Goal: Task Accomplishment & Management: Manage account settings

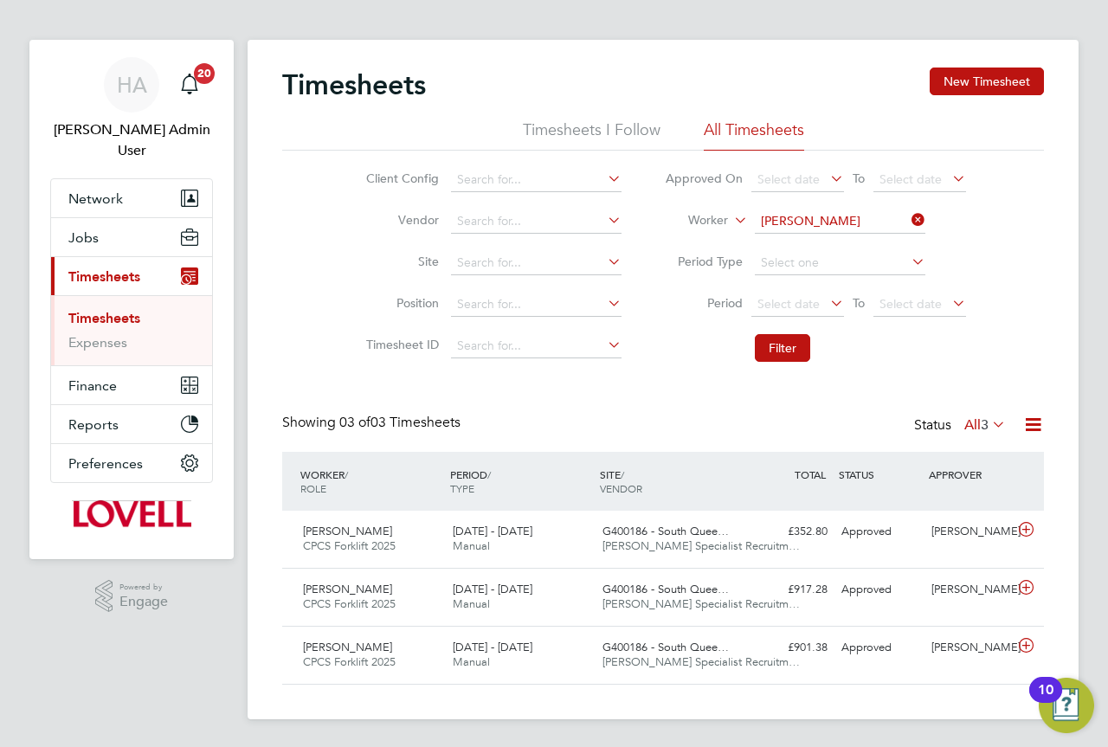
click at [908, 216] on icon at bounding box center [908, 220] width 0 height 24
click at [852, 223] on input at bounding box center [840, 222] width 171 height 24
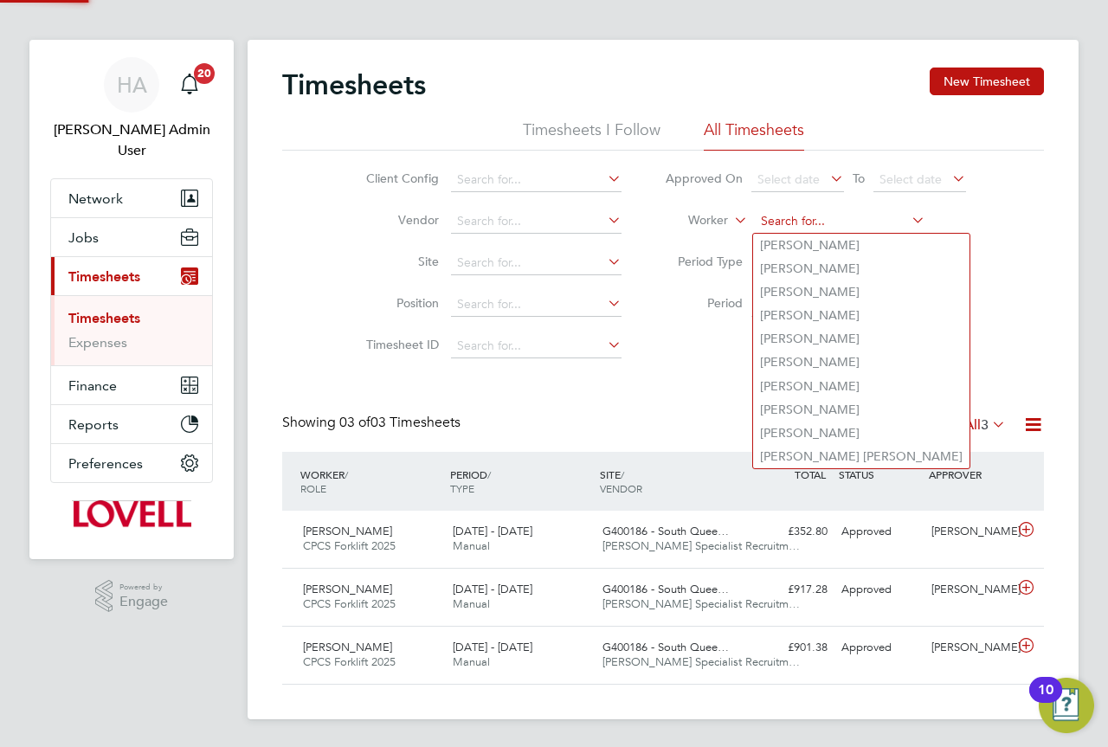
paste input "Ciobanu"
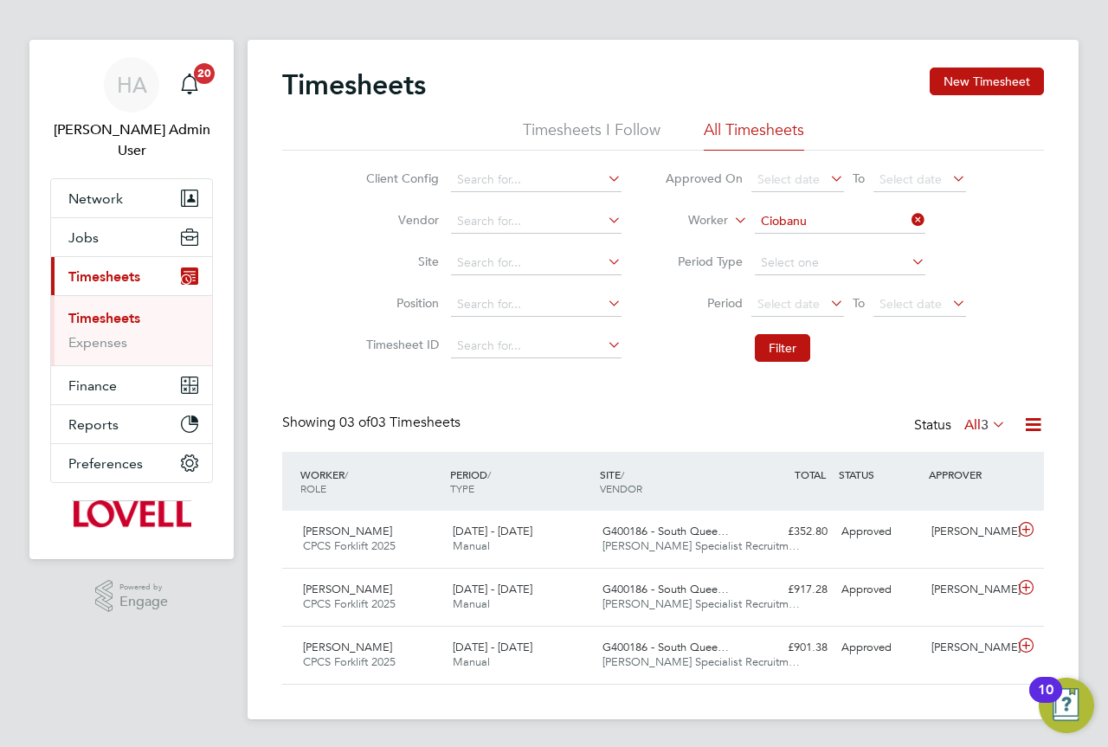
click at [852, 239] on li "Ovidiu Ciobanu" at bounding box center [839, 245] width 172 height 23
type input "Ovidiu Ciobanu"
click at [791, 350] on button "Filter" at bounding box center [782, 348] width 55 height 28
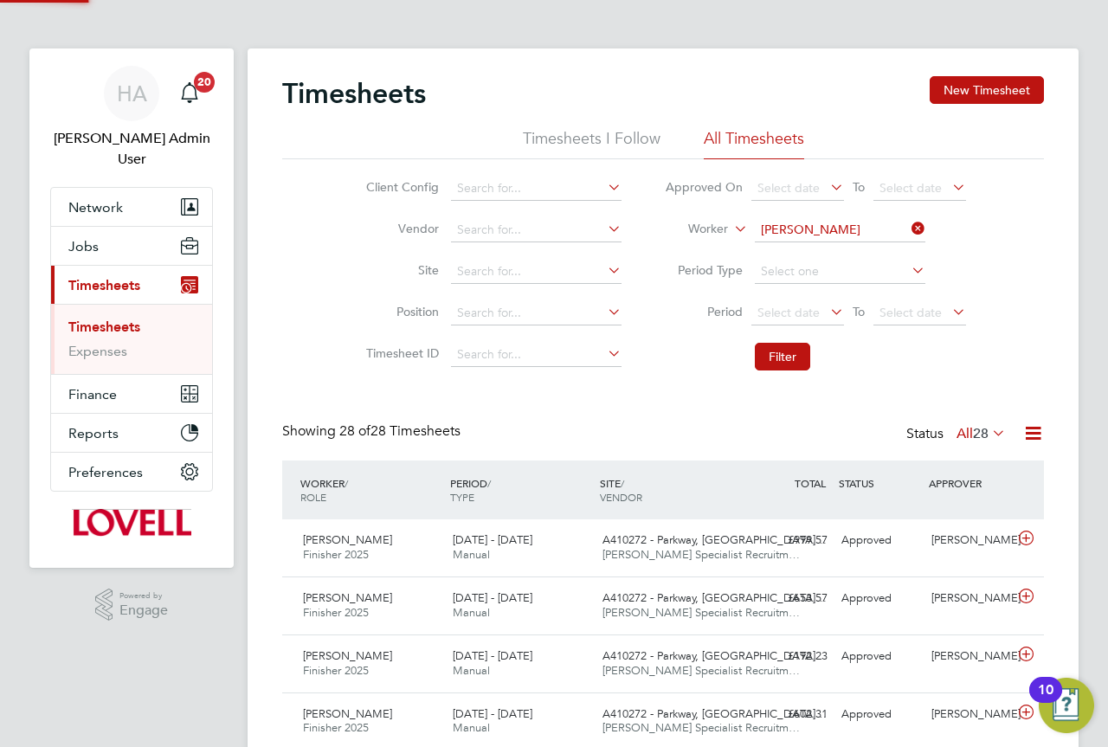
scroll to position [9, 9]
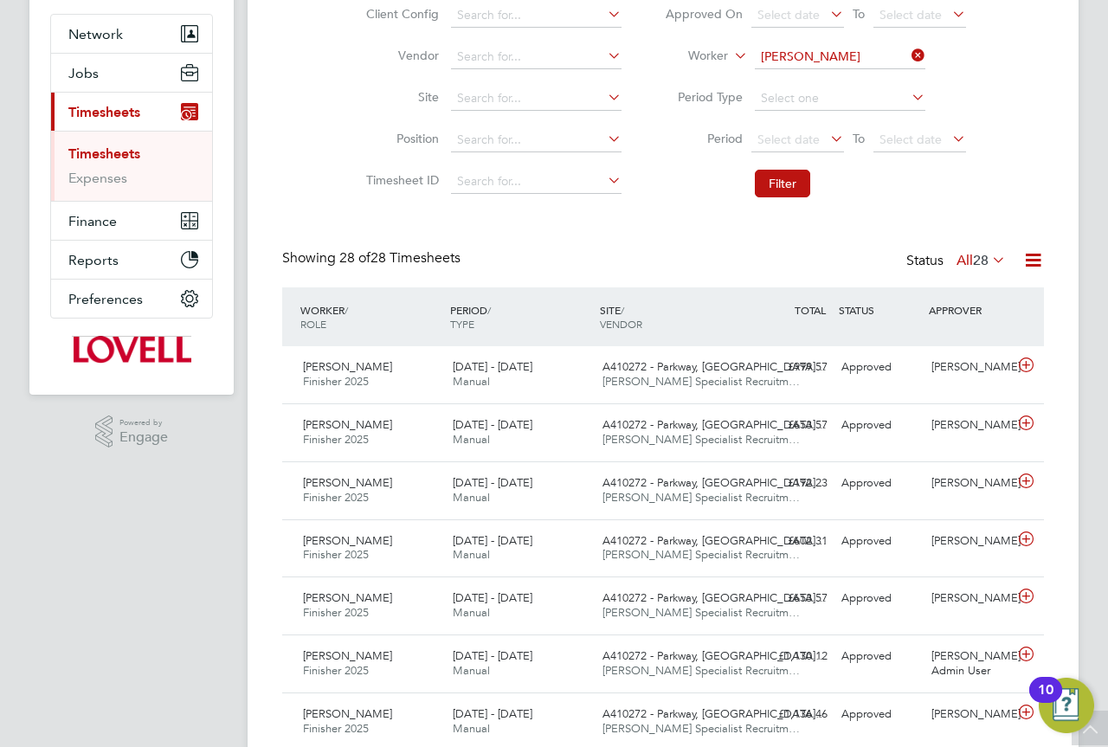
click at [614, 274] on div "Showing 28 of 28 Timesheets Status All 28" at bounding box center [663, 268] width 762 height 38
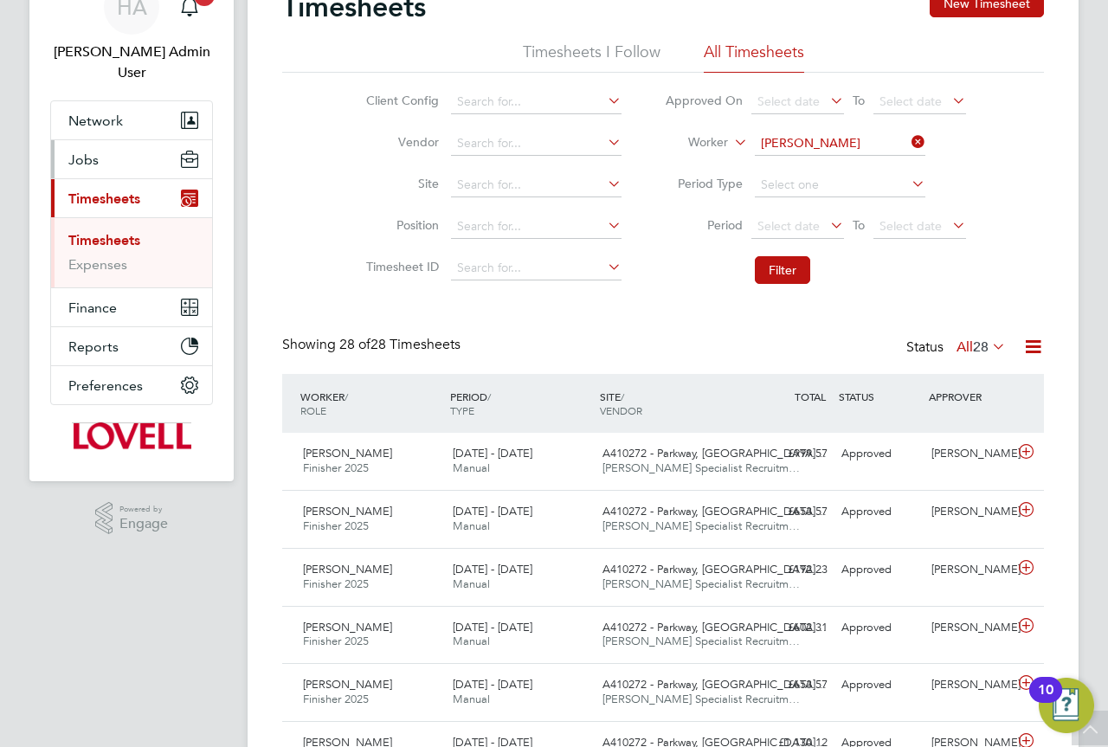
click at [85, 152] on span "Jobs" at bounding box center [83, 160] width 30 height 16
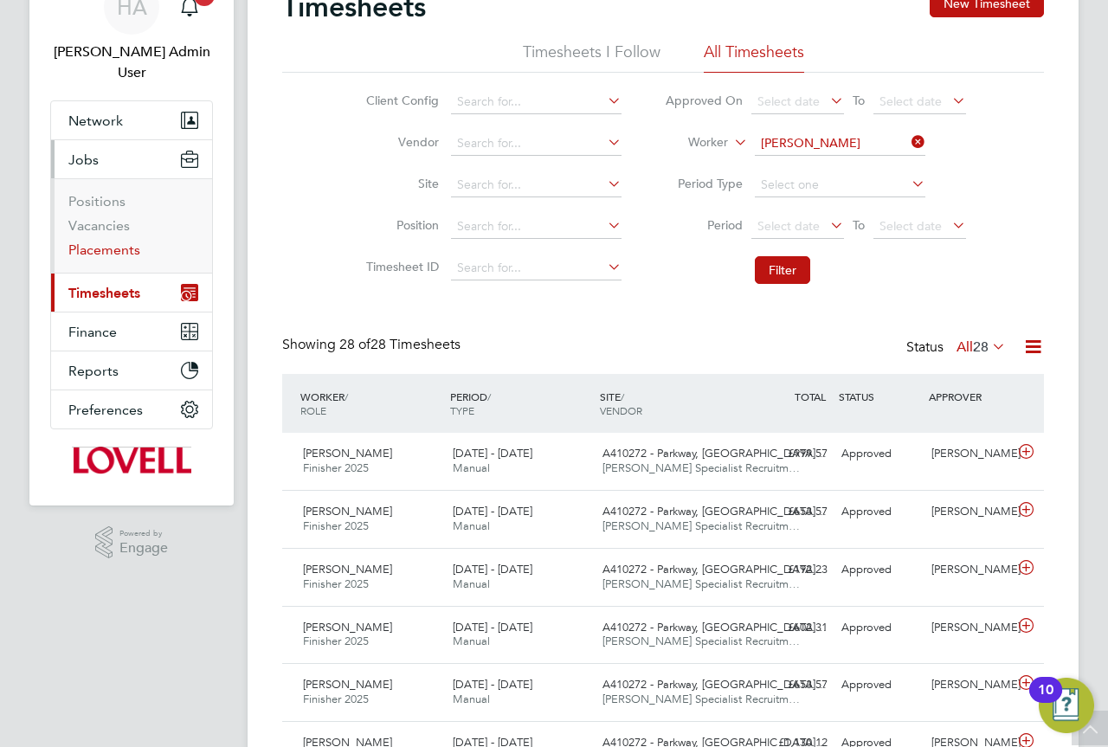
click at [113, 242] on link "Placements" at bounding box center [104, 250] width 72 height 16
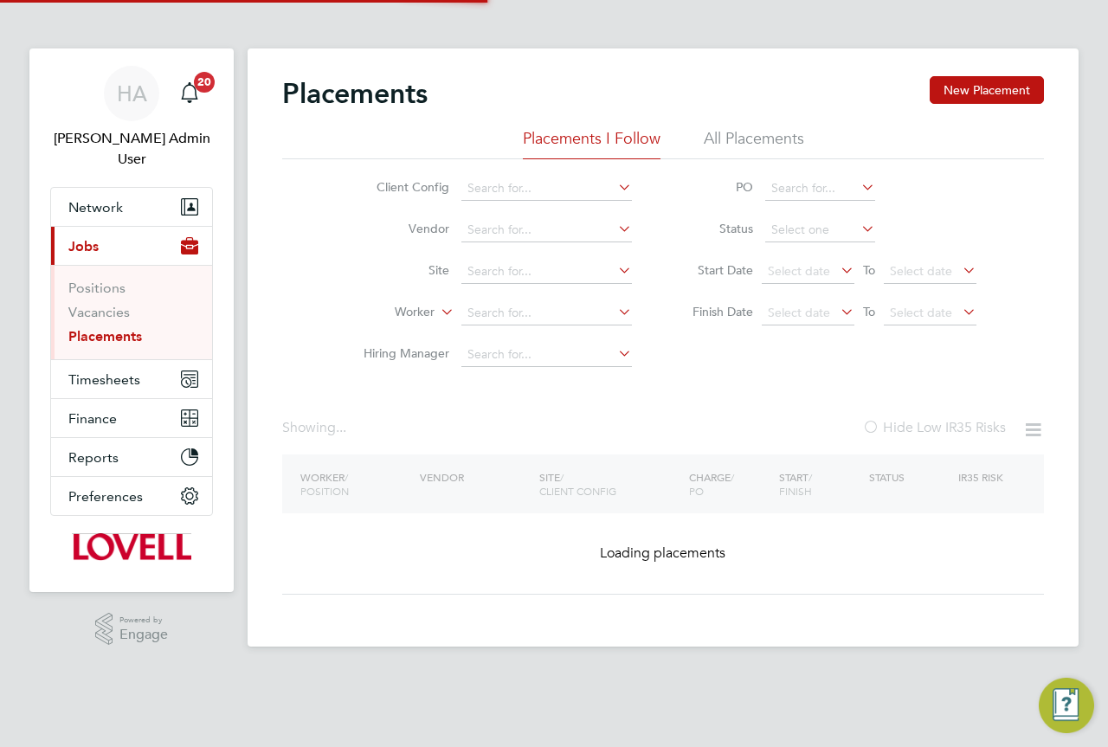
click at [762, 136] on li "All Placements" at bounding box center [754, 143] width 100 height 31
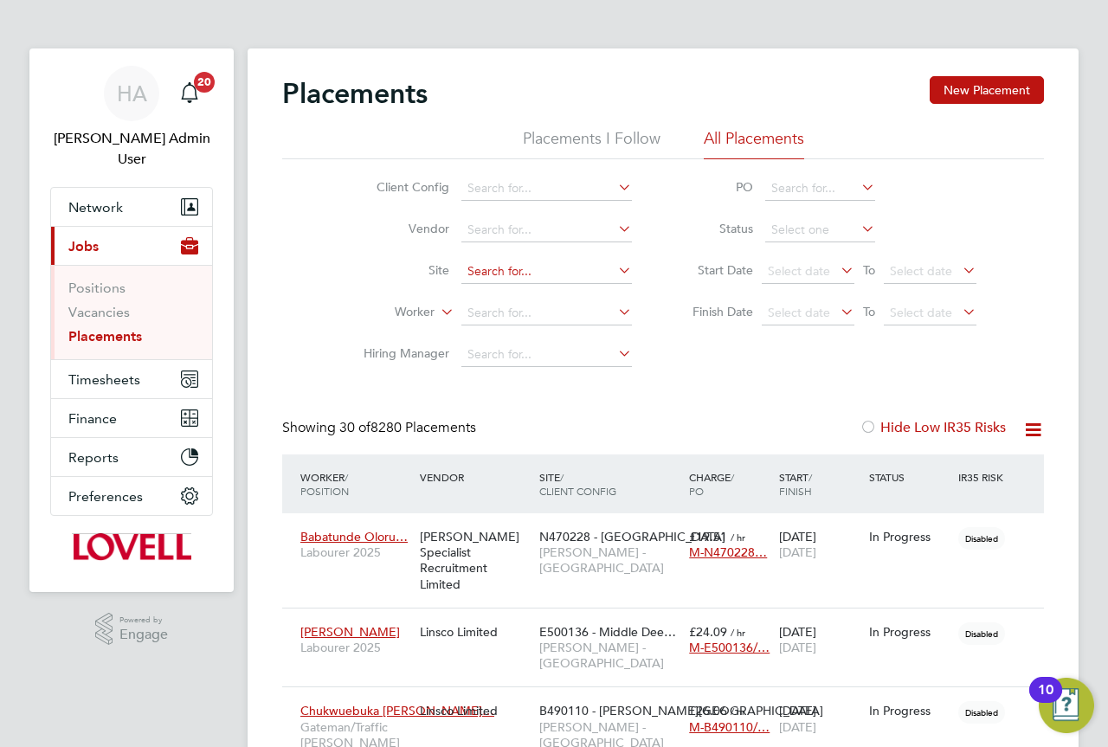
click at [525, 266] on input at bounding box center [547, 272] width 171 height 24
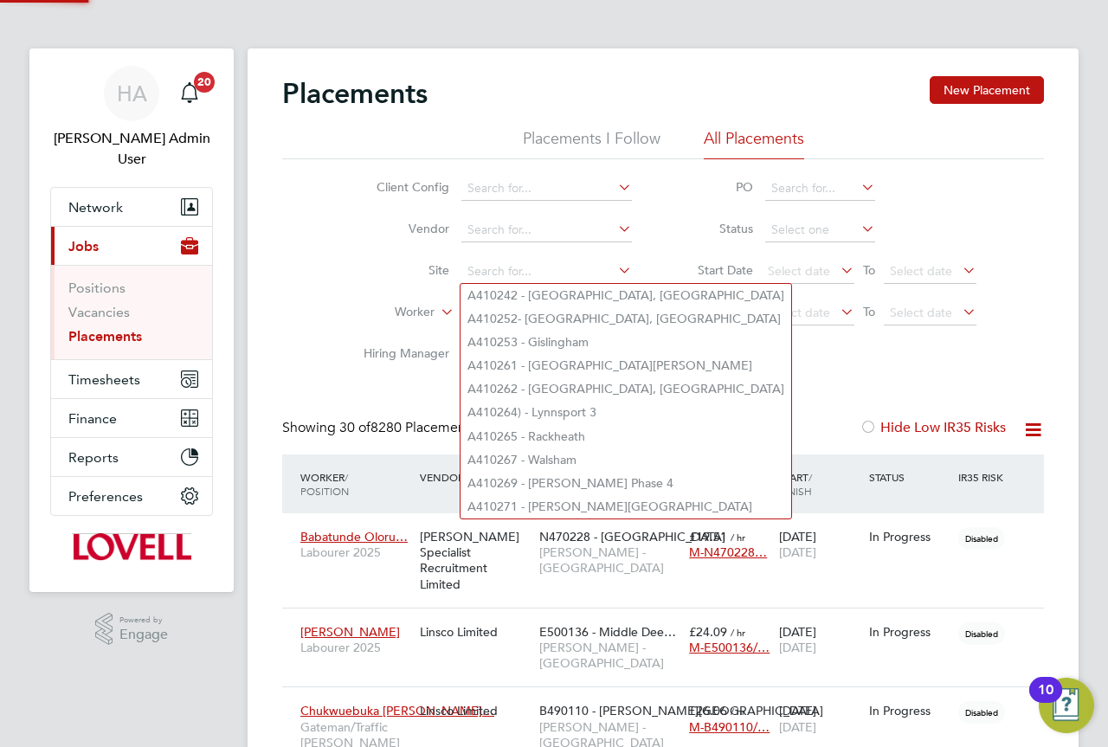
click at [337, 286] on li "Site" at bounding box center [491, 272] width 326 height 42
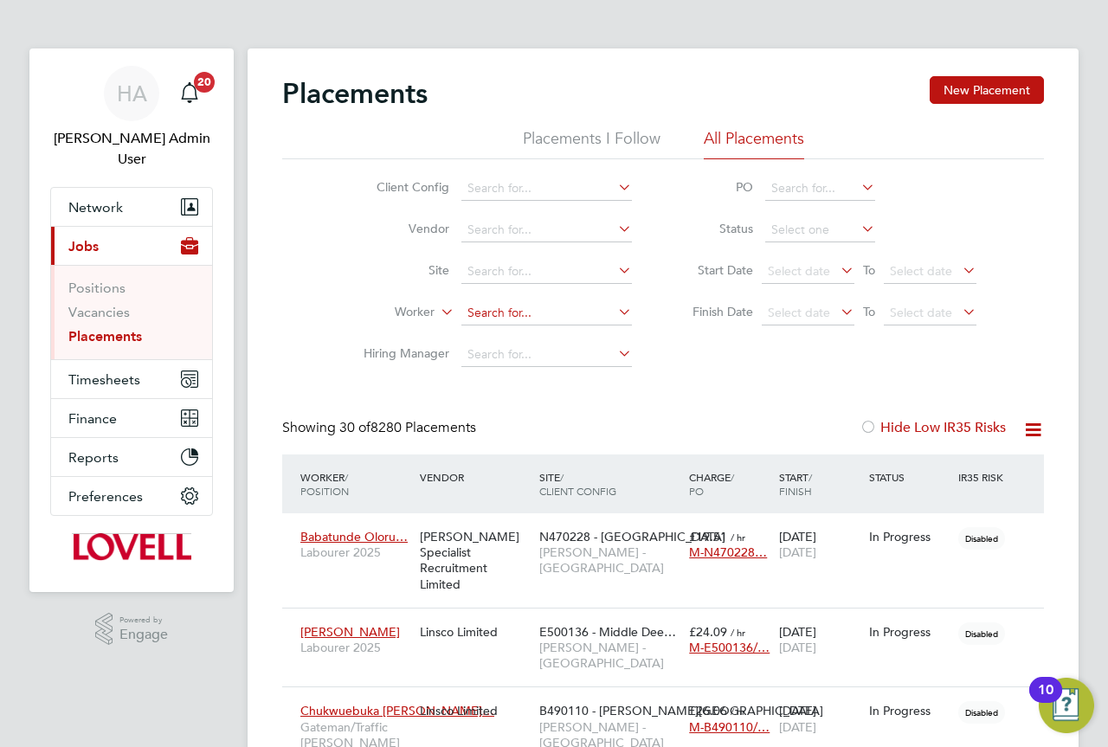
click at [546, 313] on input at bounding box center [547, 313] width 171 height 24
paste input "Ciobanu"
click at [554, 333] on li "Ovidiu Ciobanu" at bounding box center [547, 337] width 172 height 23
type input "Ovidiu Ciobanu"
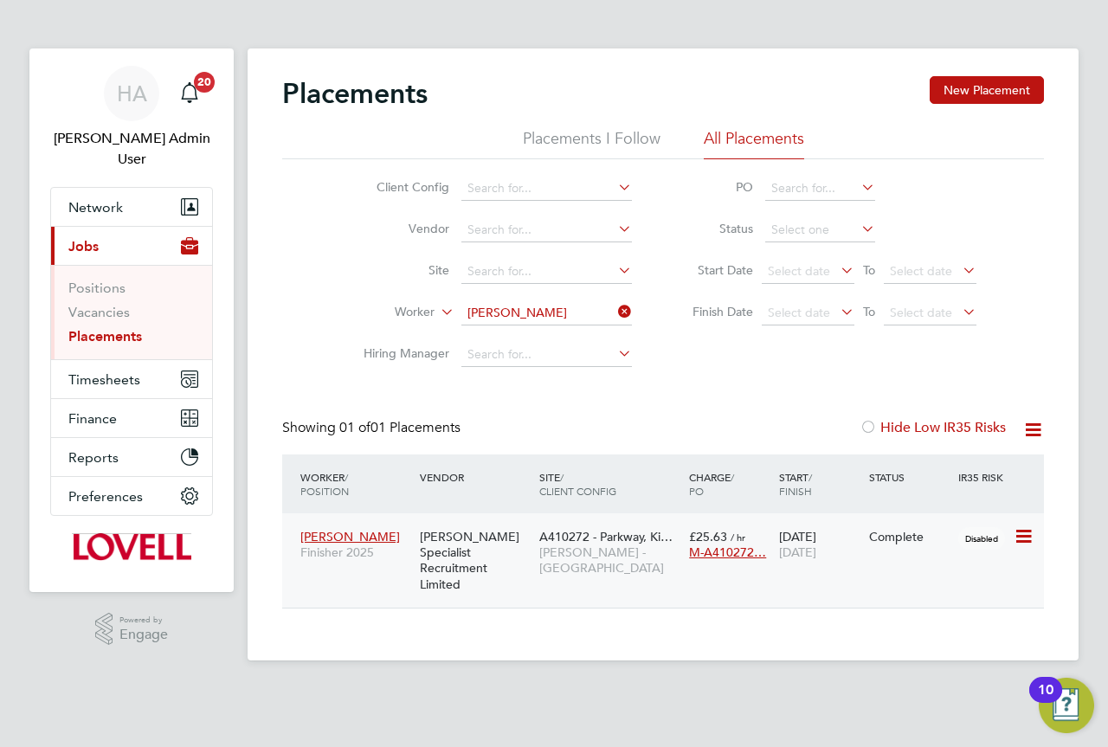
click at [558, 529] on span "A410272 - Parkway, Ki…" at bounding box center [605, 537] width 133 height 16
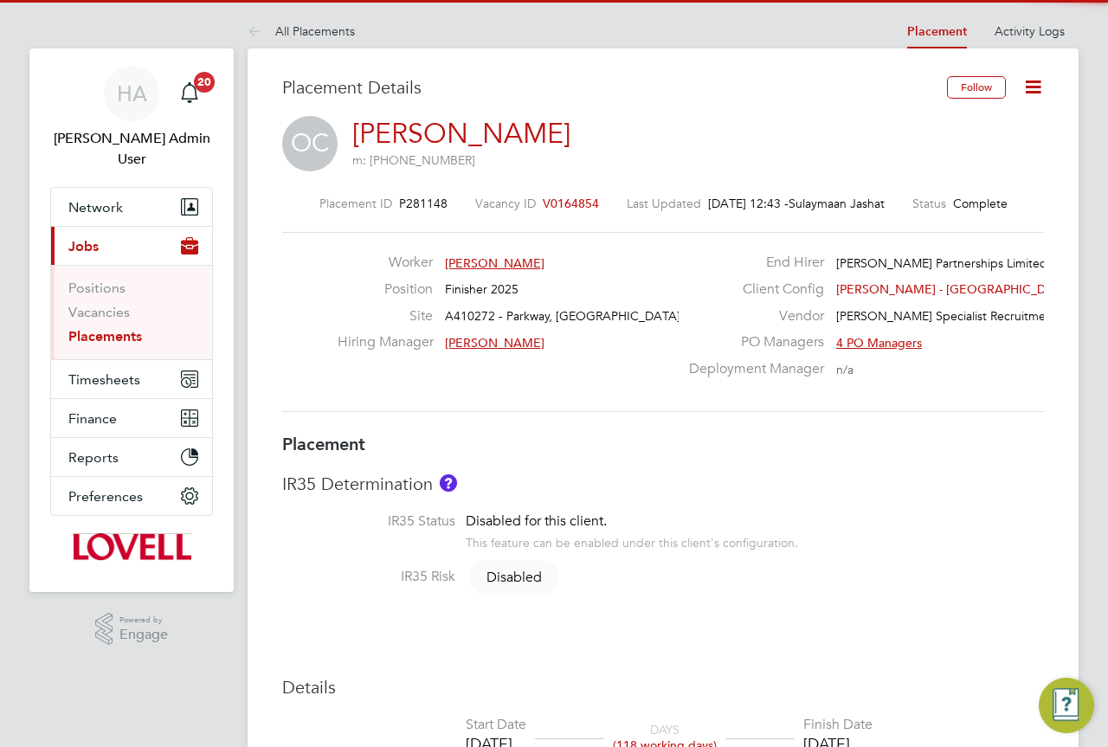
click at [1027, 87] on icon at bounding box center [1034, 87] width 22 height 22
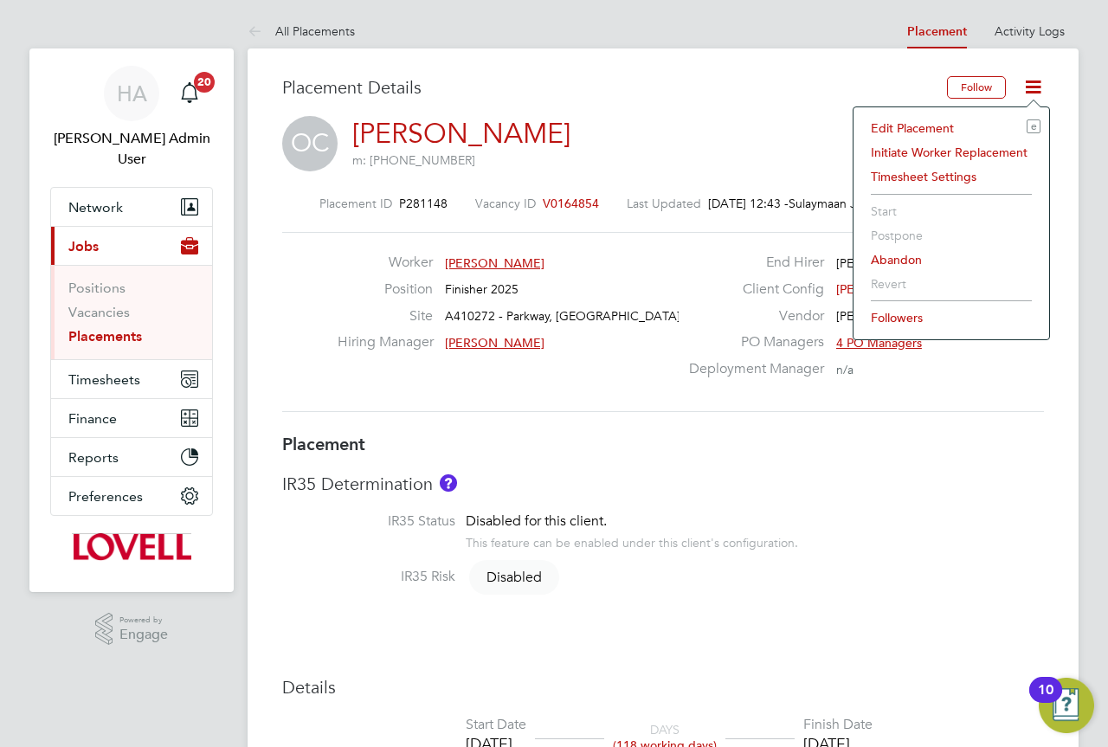
click at [965, 119] on li "Edit Placement e" at bounding box center [951, 128] width 178 height 24
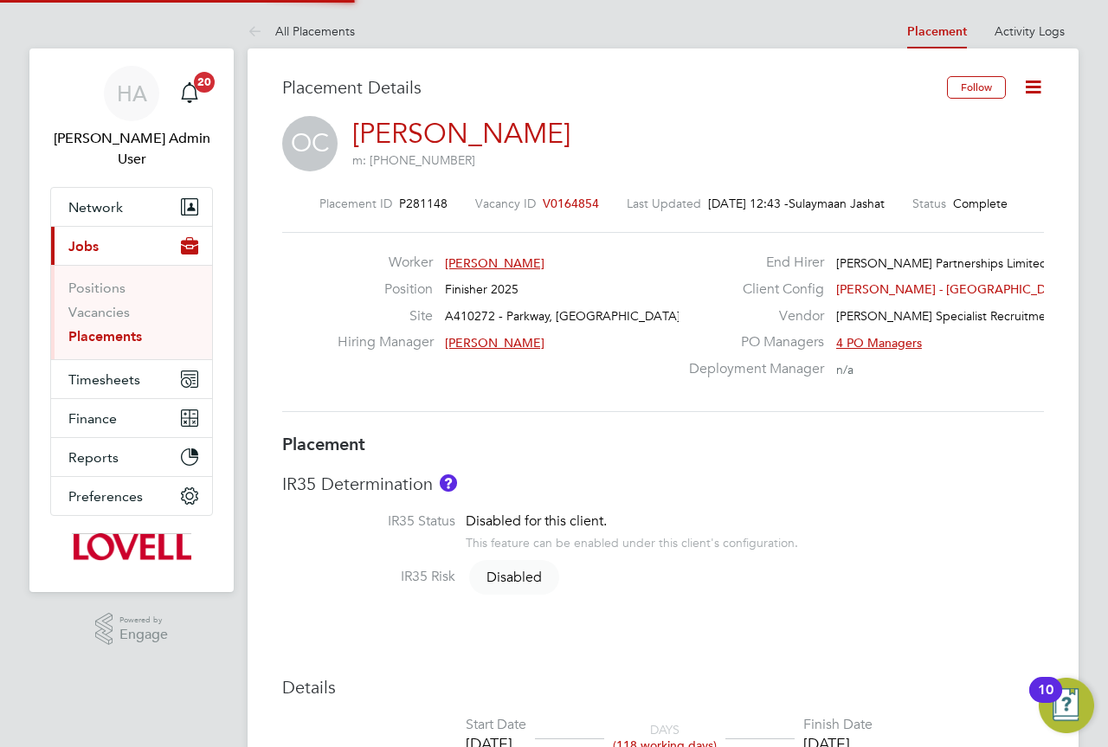
type input "Dan Saxon"
type input "02 Apr 2025"
type input "12 Sep 2025"
type input "08:00"
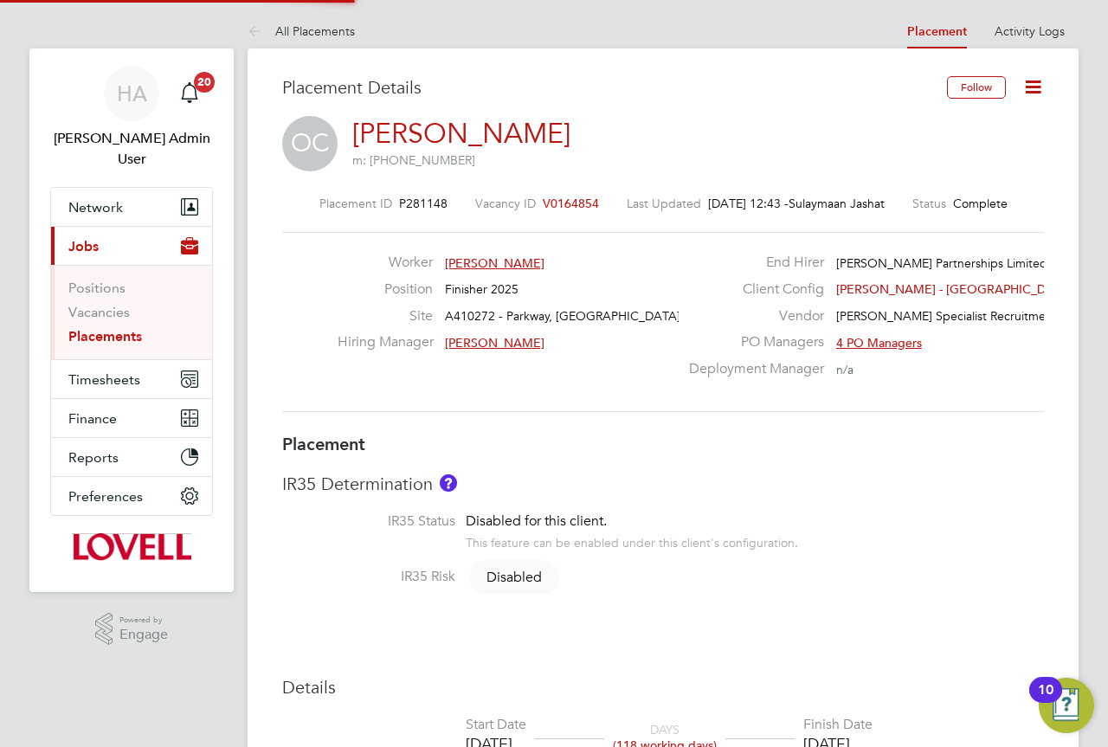
type input "17:00"
type input "30625700"
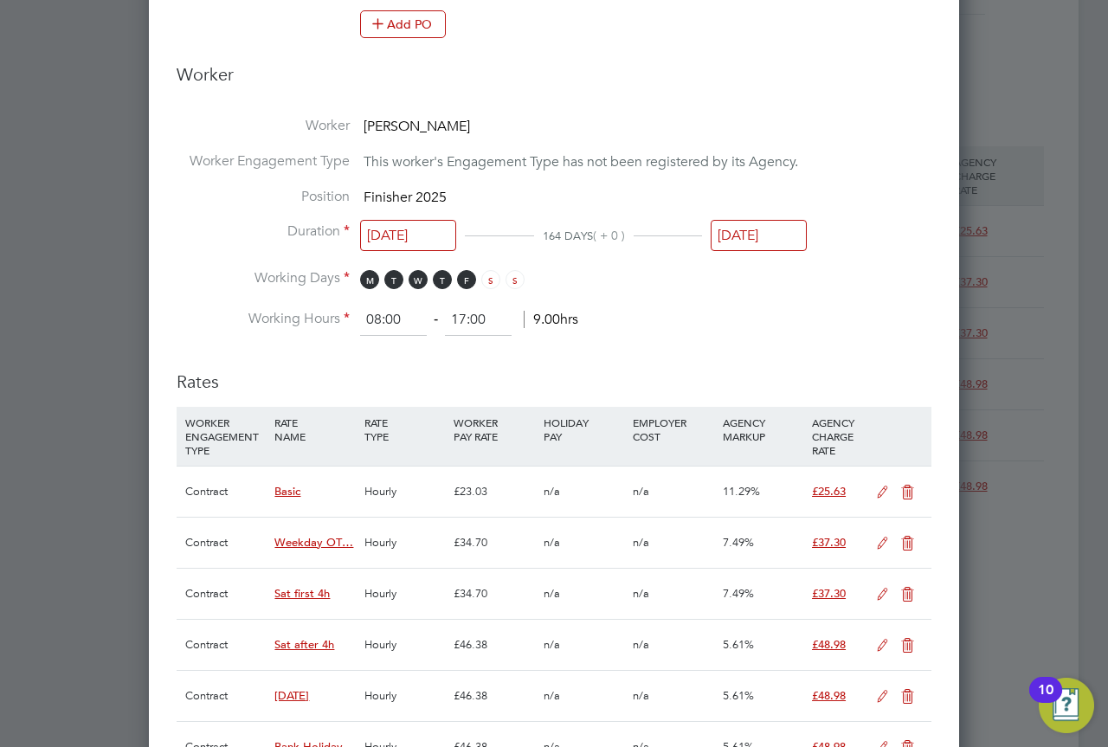
click at [754, 241] on input "12 Sep 2025" at bounding box center [759, 236] width 96 height 32
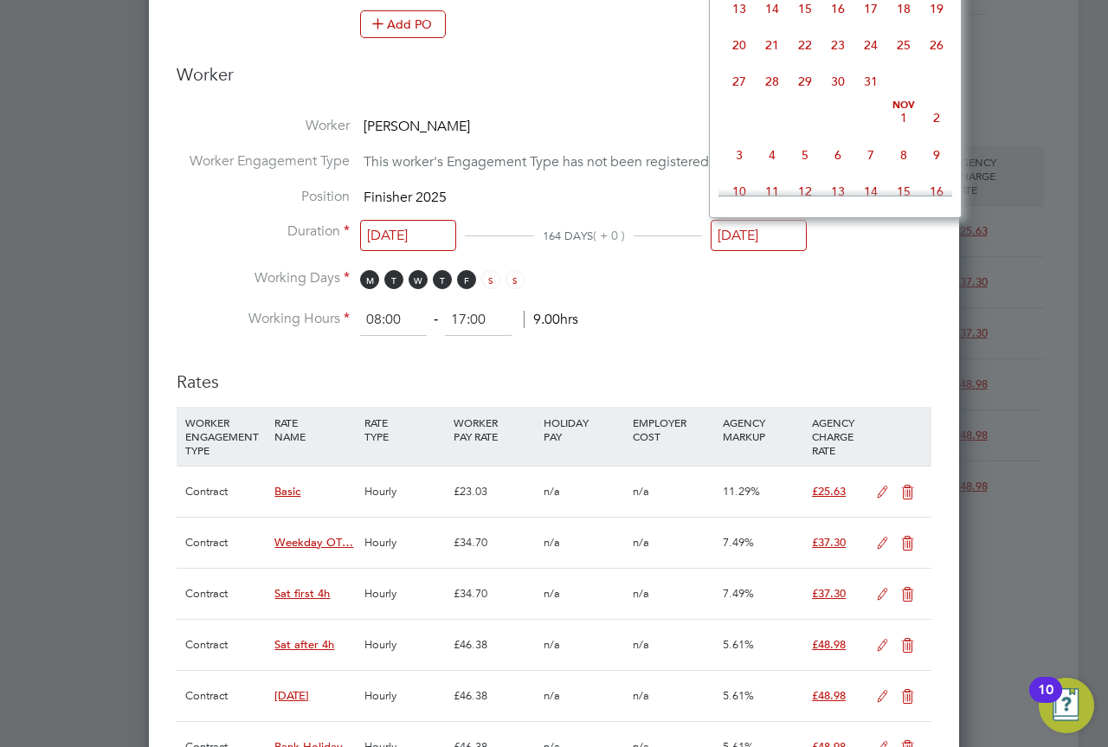
click at [873, 98] on span "31" at bounding box center [871, 81] width 33 height 33
type input "31 Oct 2025"
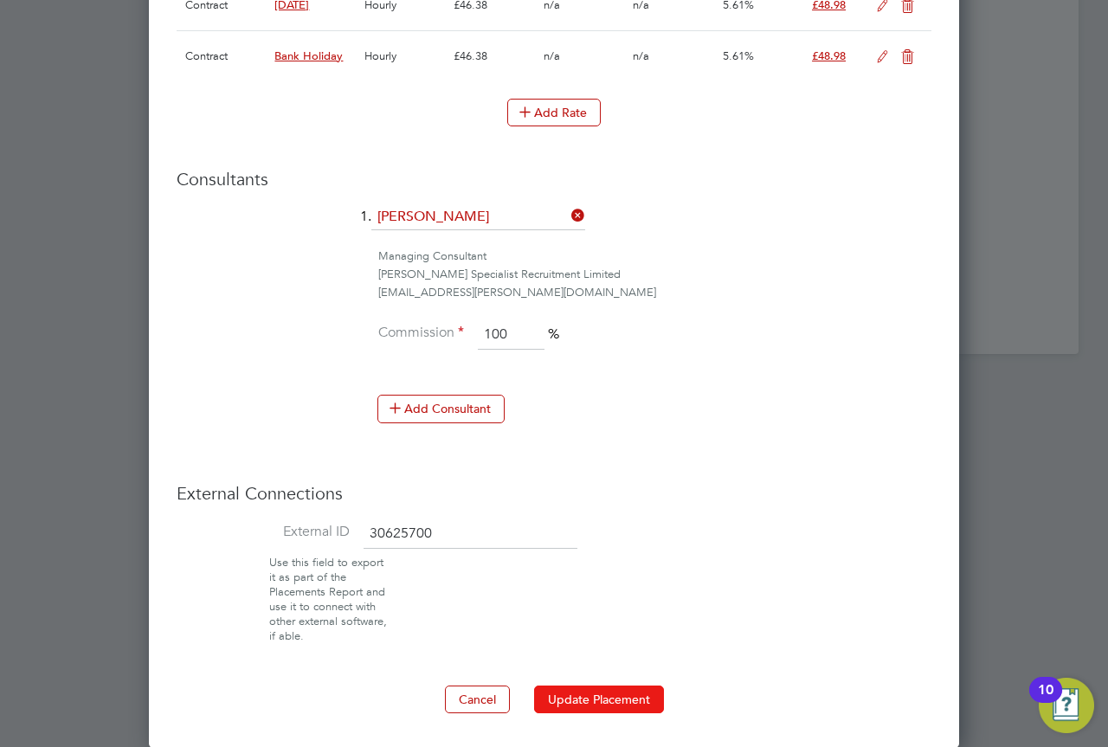
click at [565, 688] on button "Update Placement" at bounding box center [599, 700] width 130 height 28
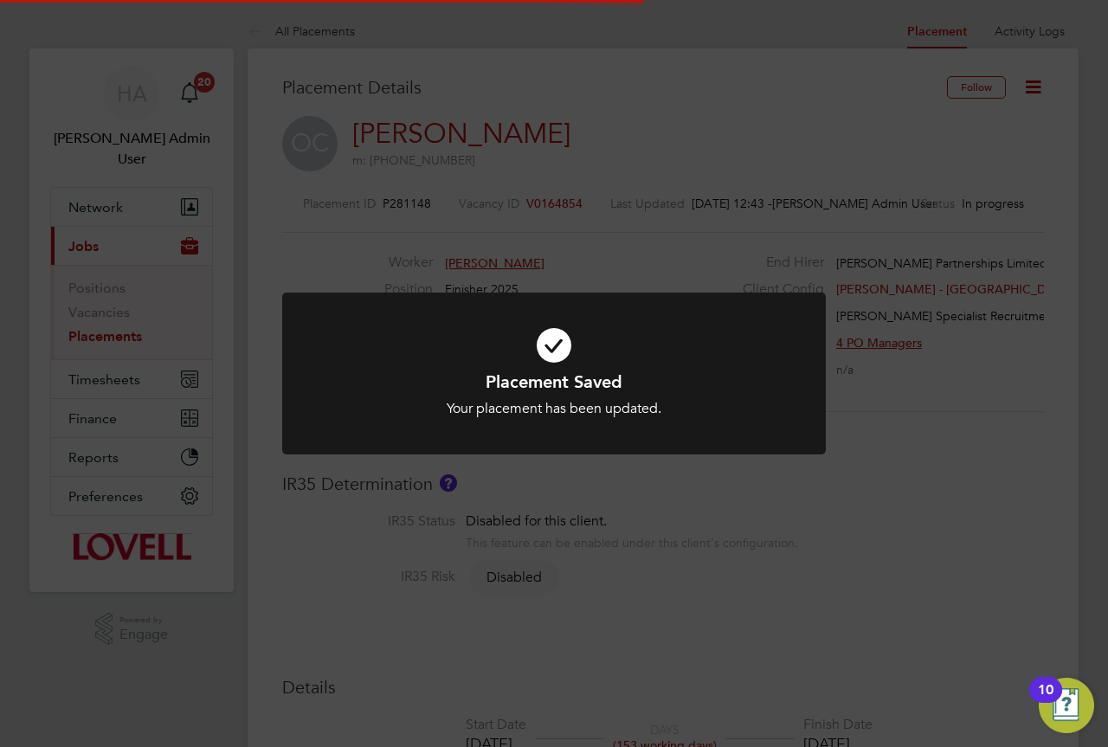
click at [946, 526] on div "Placement Saved Your placement has been updated. Cancel Okay" at bounding box center [554, 373] width 1108 height 747
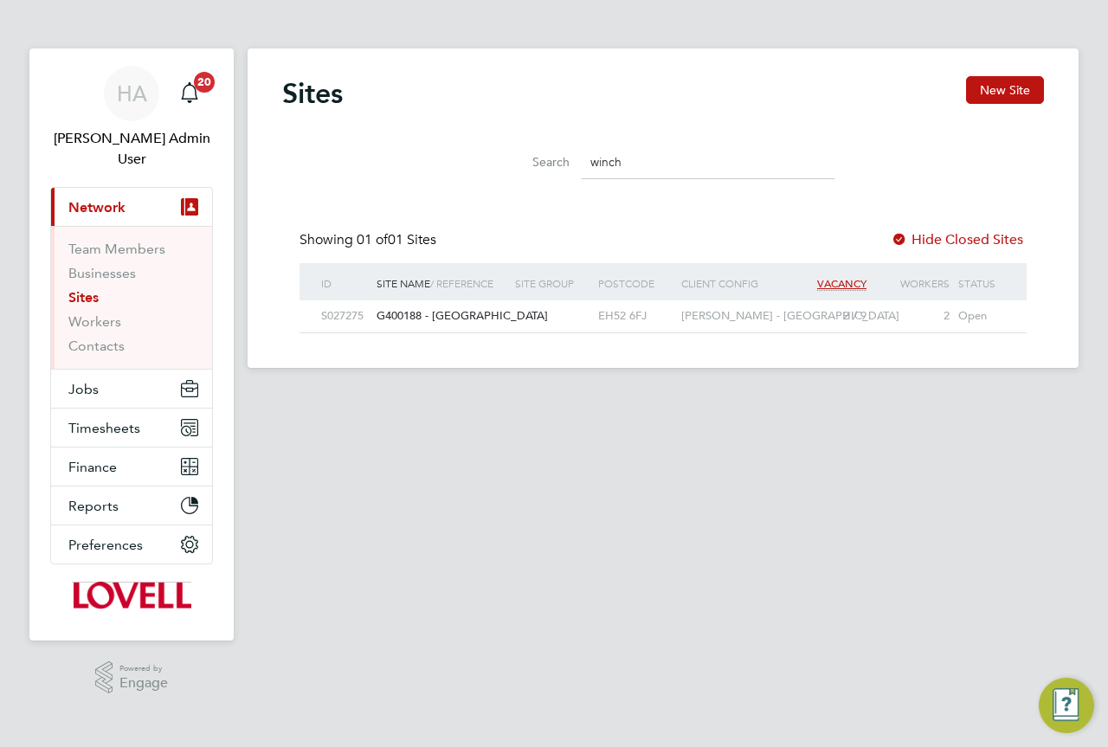
scroll to position [33, 112]
click at [128, 420] on span "Timesheets" at bounding box center [104, 428] width 72 height 16
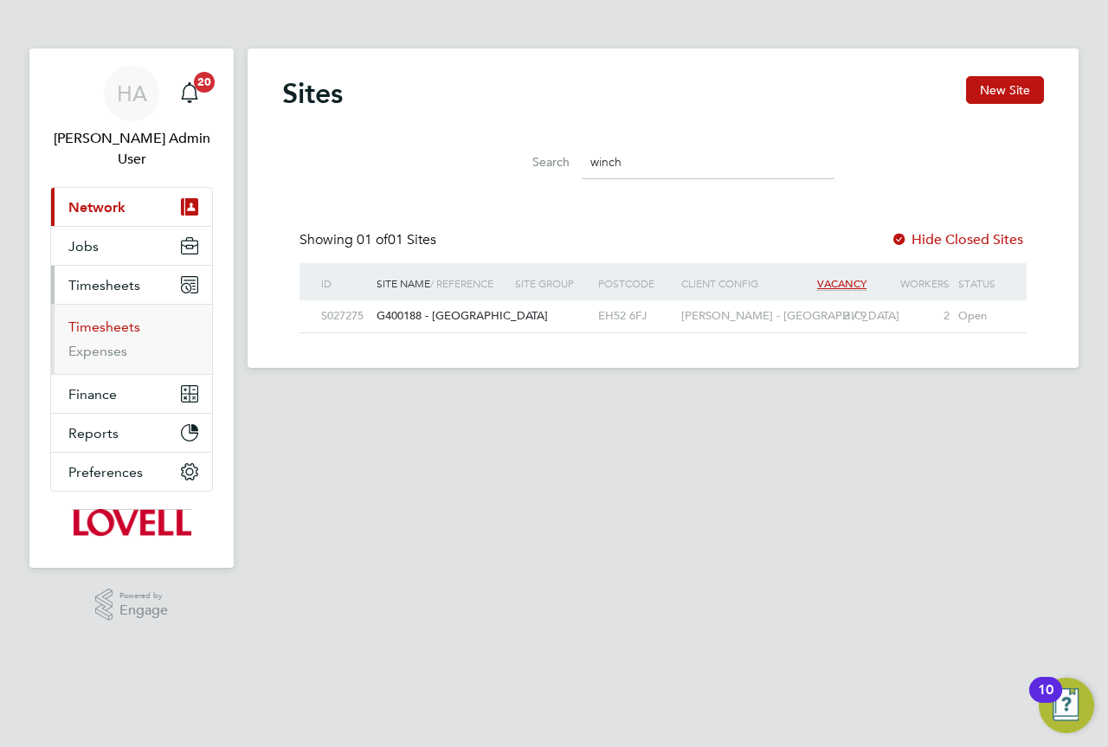
click at [104, 319] on link "Timesheets" at bounding box center [104, 327] width 72 height 16
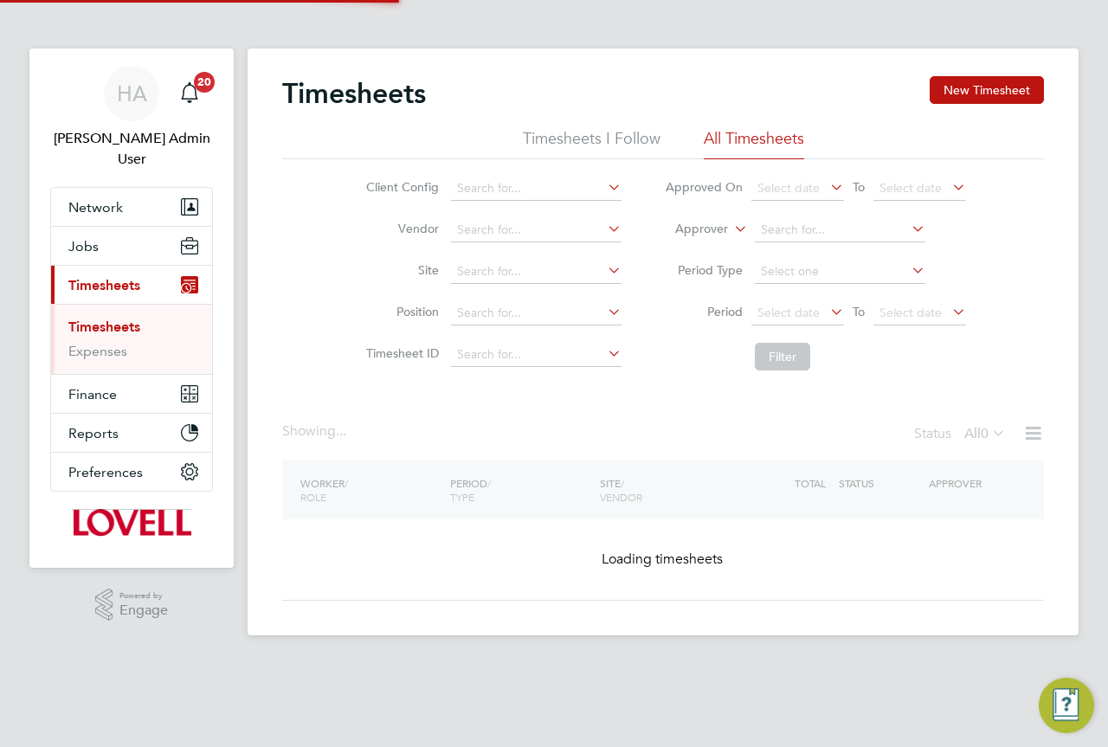
click at [731, 229] on icon at bounding box center [731, 224] width 0 height 16
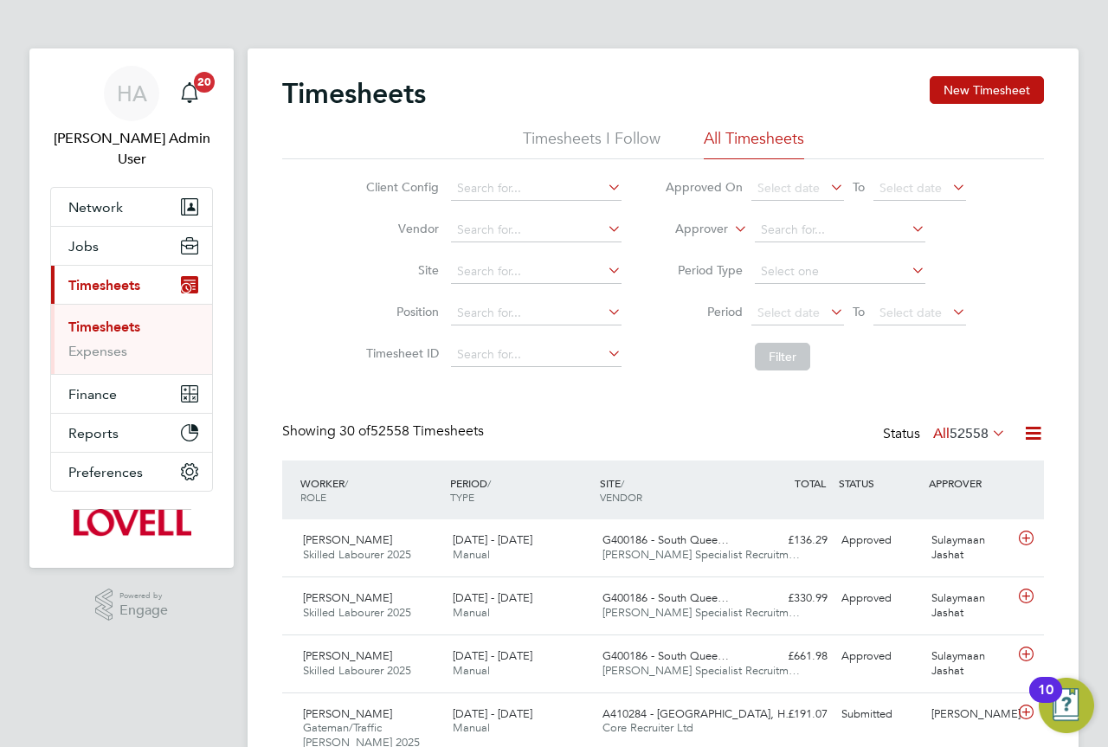
click at [704, 246] on li "Worker" at bounding box center [685, 249] width 86 height 23
click at [804, 226] on input at bounding box center [840, 230] width 171 height 24
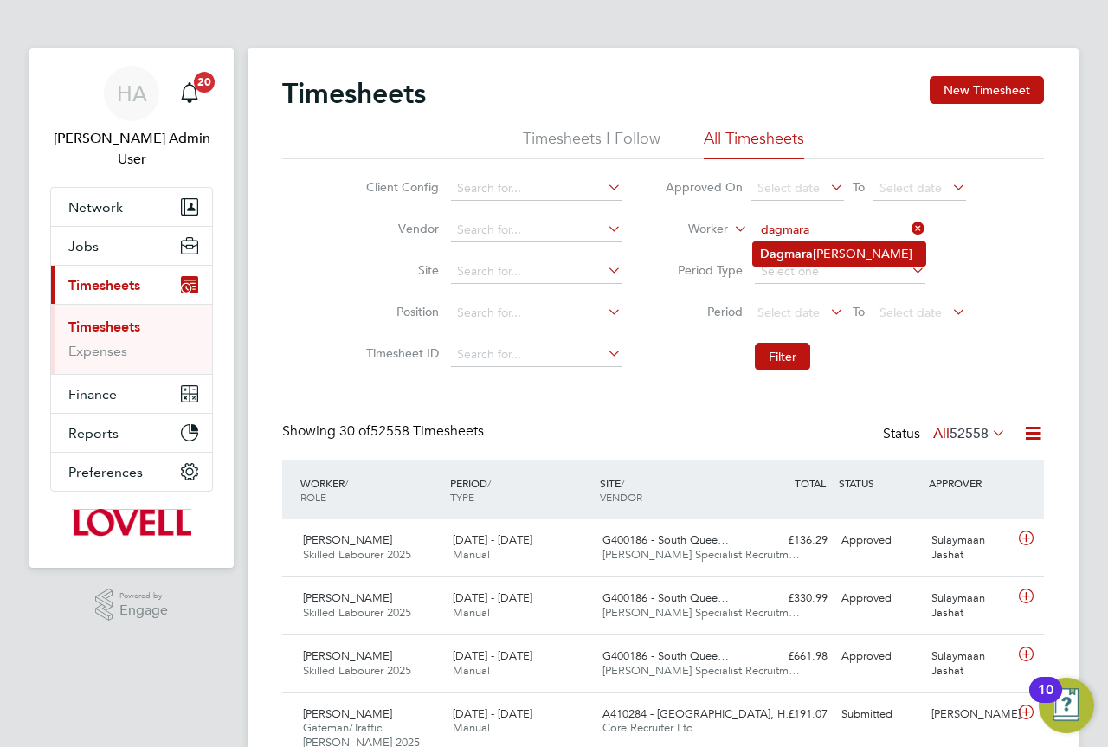
click at [782, 255] on b "Dagmara" at bounding box center [786, 254] width 53 height 15
type input "Dagmara Kowalewska"
click at [798, 347] on li "Filter" at bounding box center [815, 356] width 345 height 45
click at [797, 355] on button "Filter" at bounding box center [782, 357] width 55 height 28
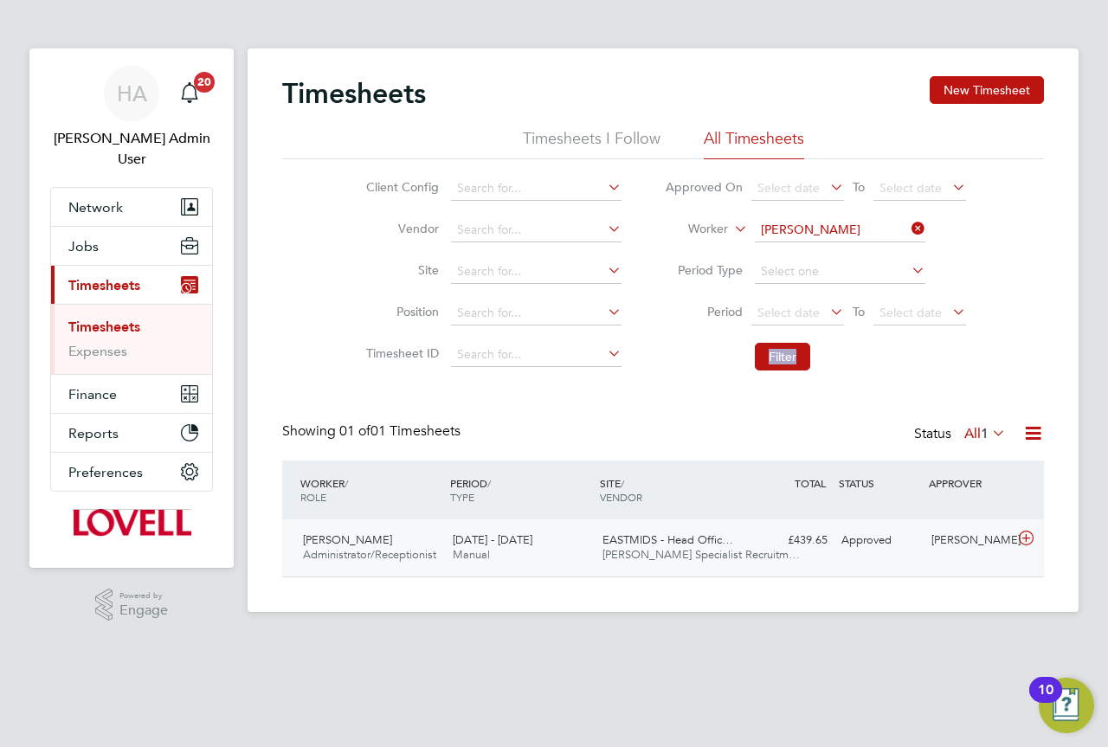
click at [701, 545] on span "EASTMIDS - Head Offic…" at bounding box center [668, 540] width 131 height 15
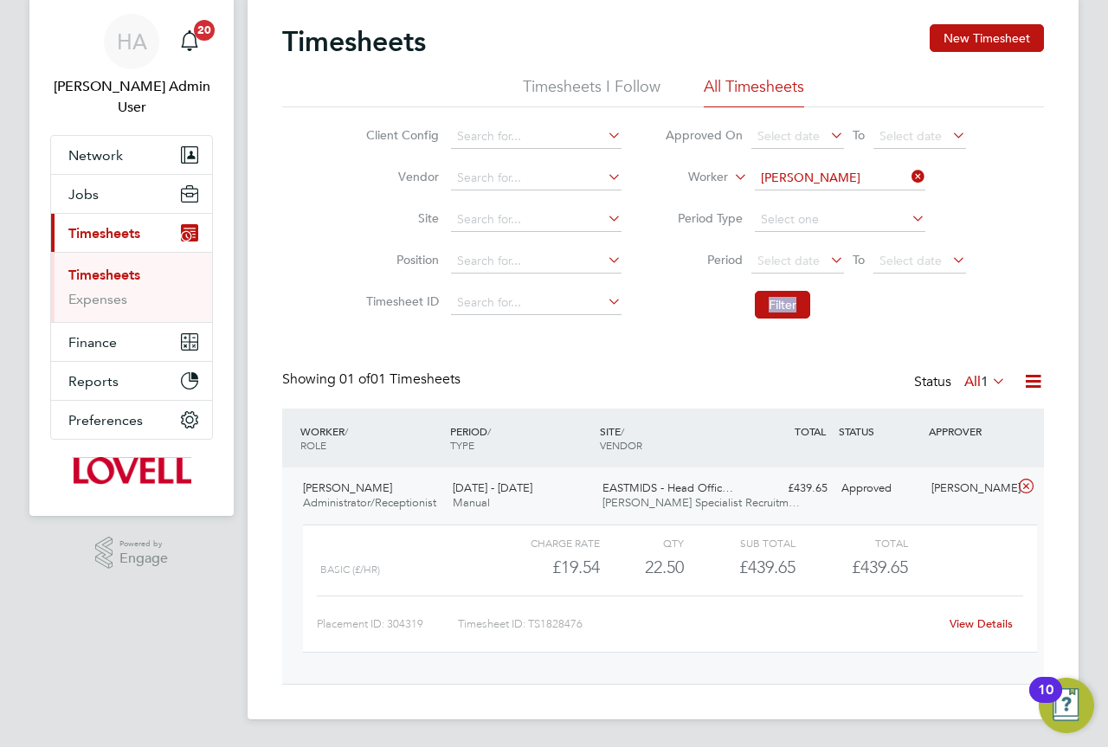
click at [991, 622] on link "View Details" at bounding box center [981, 624] width 63 height 15
click at [908, 178] on icon at bounding box center [908, 177] width 0 height 24
click at [883, 178] on input at bounding box center [840, 178] width 171 height 24
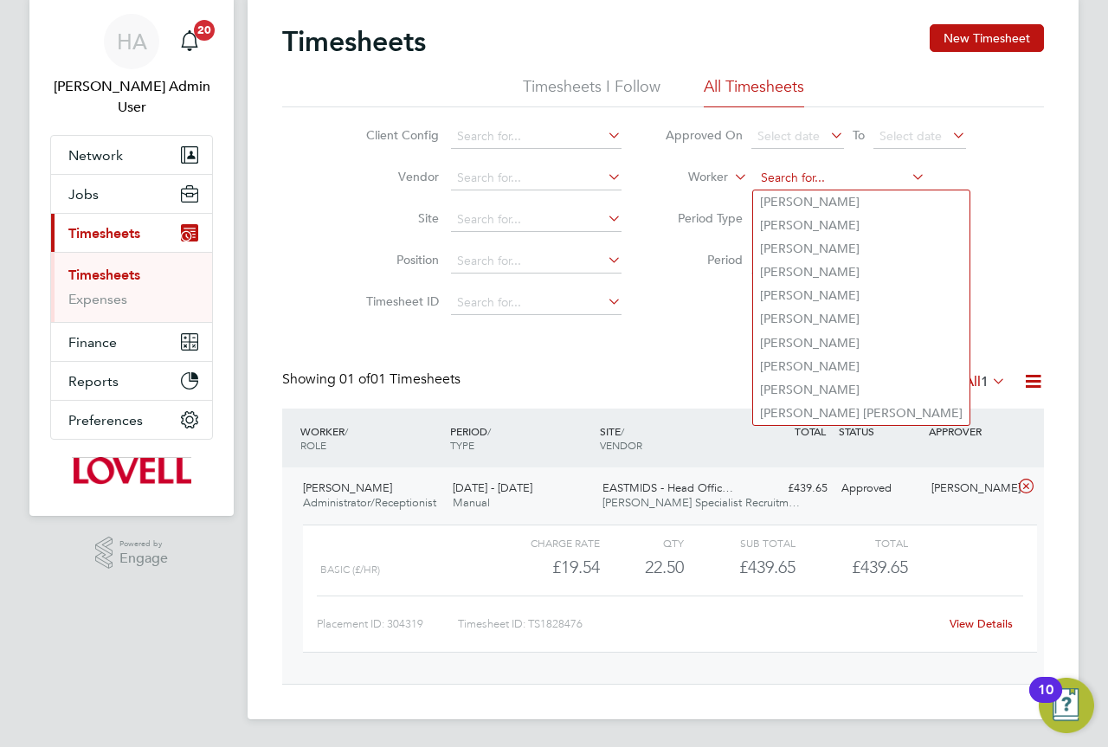
type input "r"
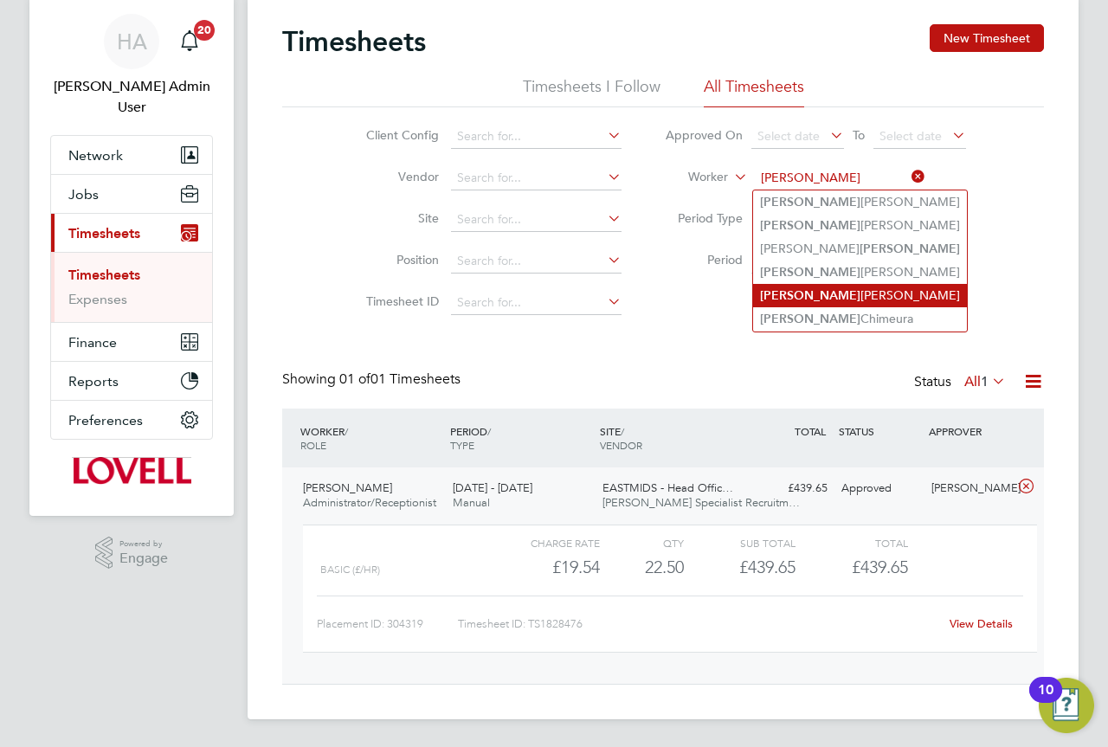
click at [874, 300] on li "Maurice Gavin" at bounding box center [860, 295] width 214 height 23
type input "Maurice Gavin"
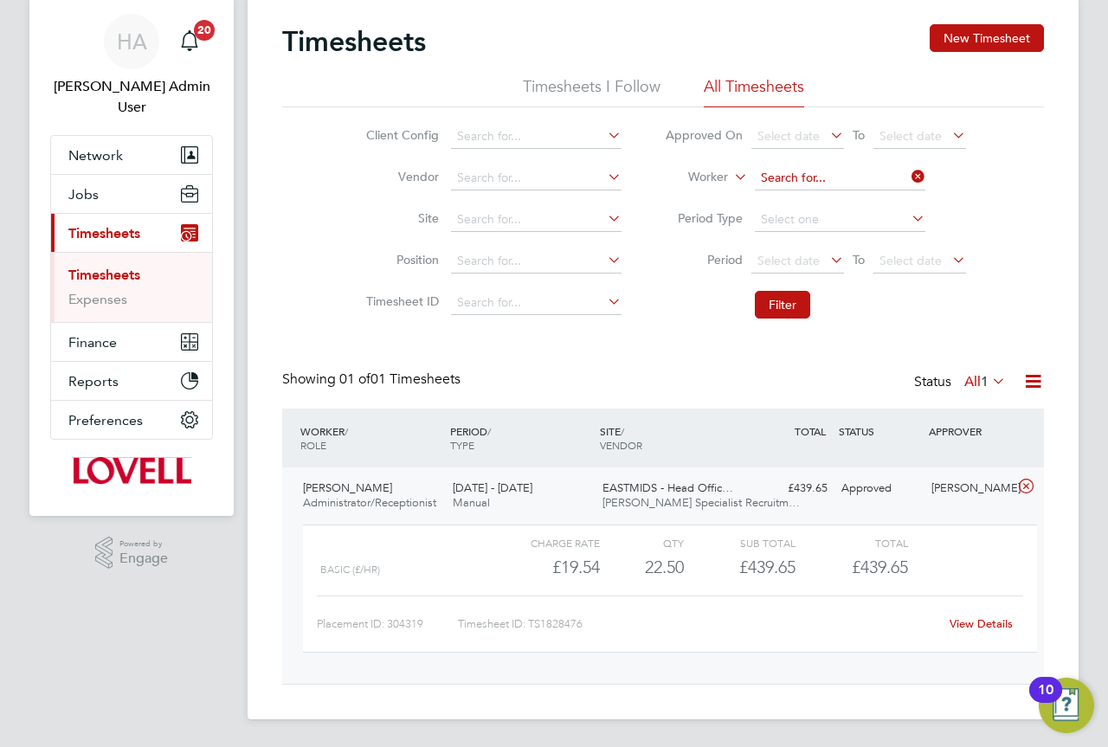
click at [857, 179] on input at bounding box center [840, 178] width 171 height 24
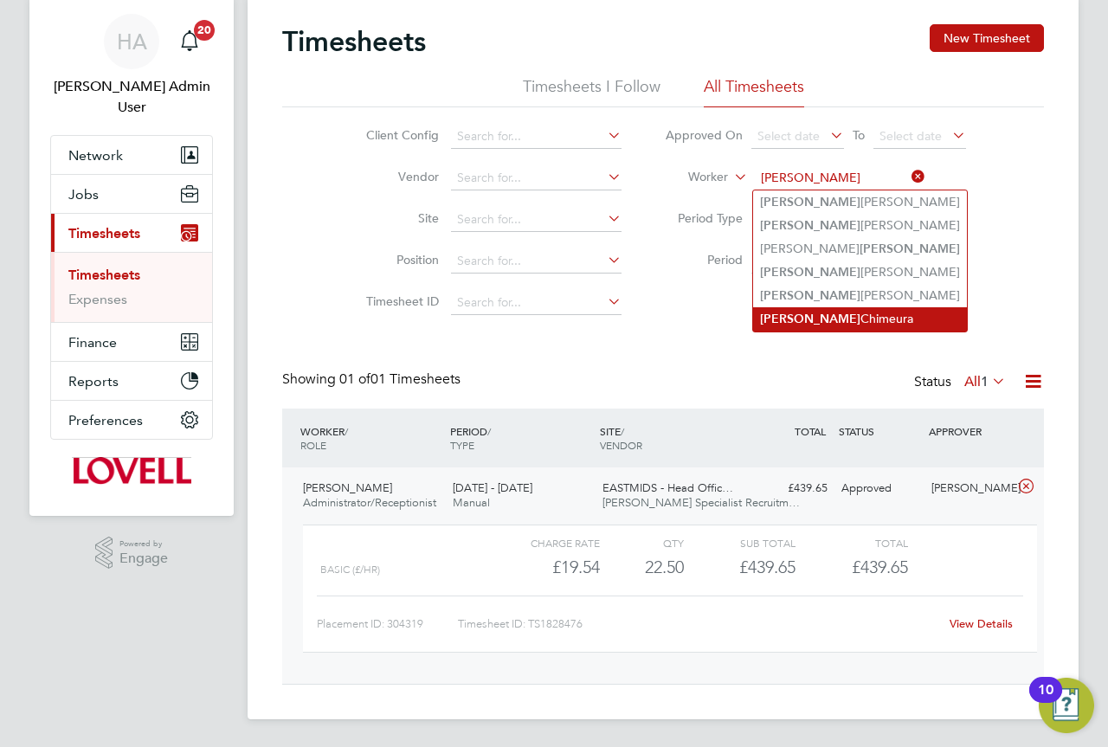
click at [860, 307] on li "Maurice Chimeura" at bounding box center [860, 318] width 214 height 23
type input "Maurice Chimeura"
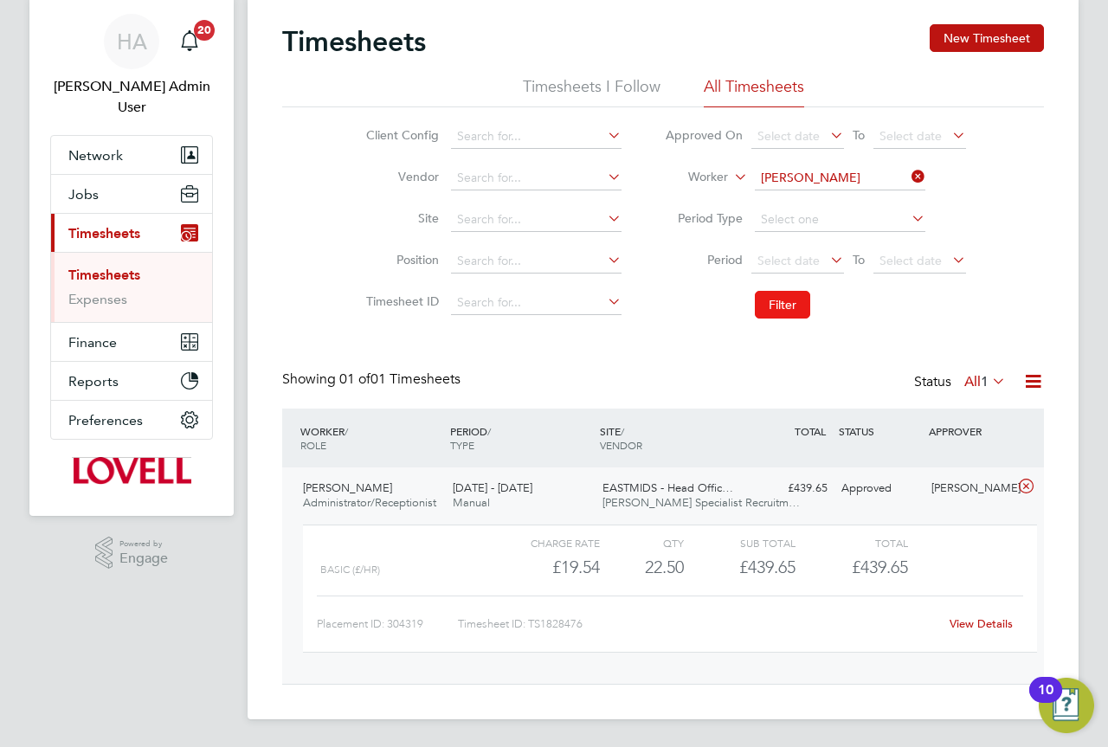
click at [800, 306] on button "Filter" at bounding box center [782, 305] width 55 height 28
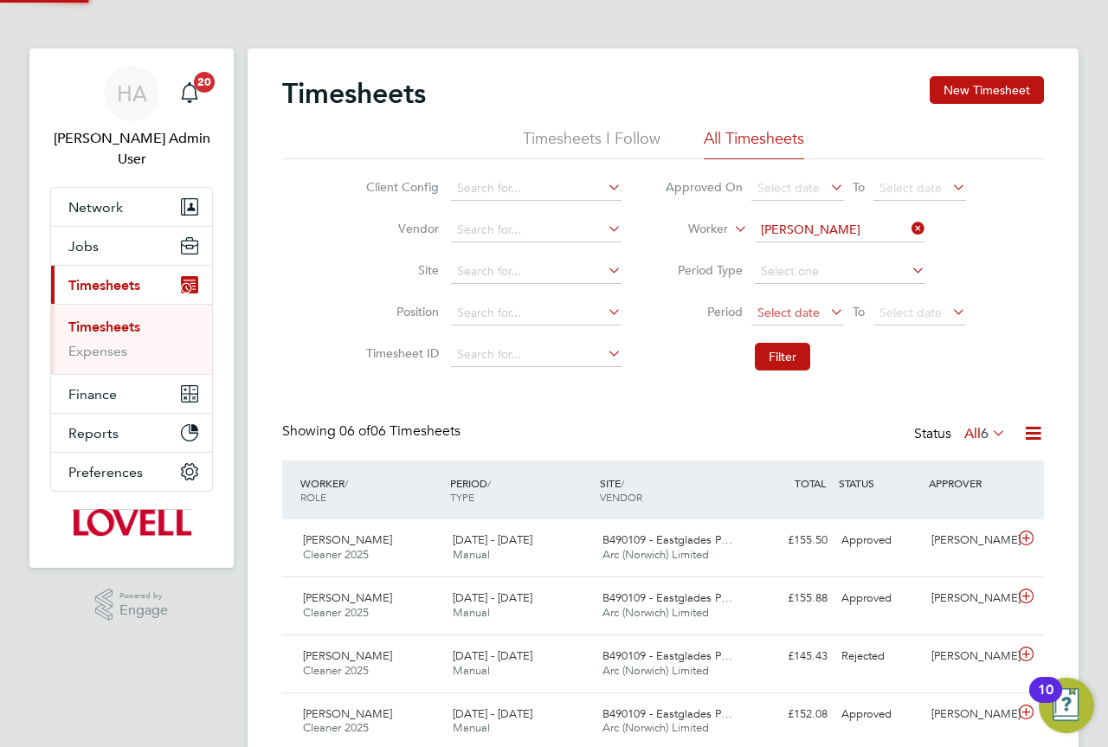
scroll to position [9, 9]
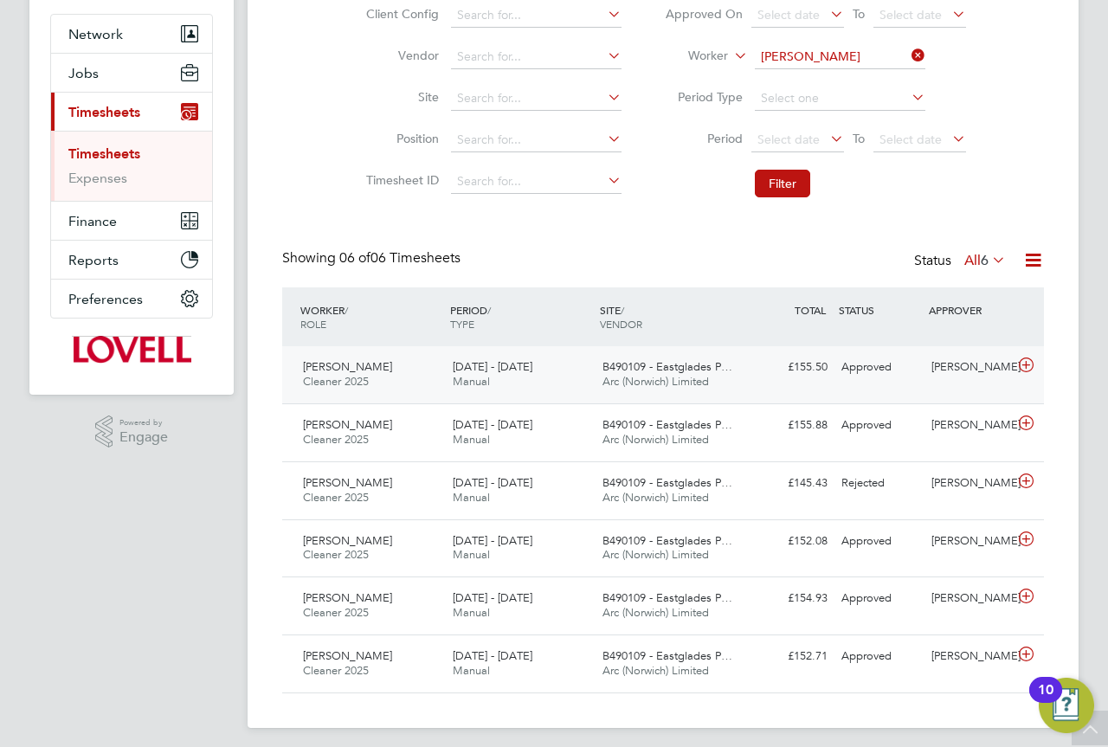
click at [559, 371] on div "20 - 26 Sep 2025 Manual" at bounding box center [521, 374] width 150 height 43
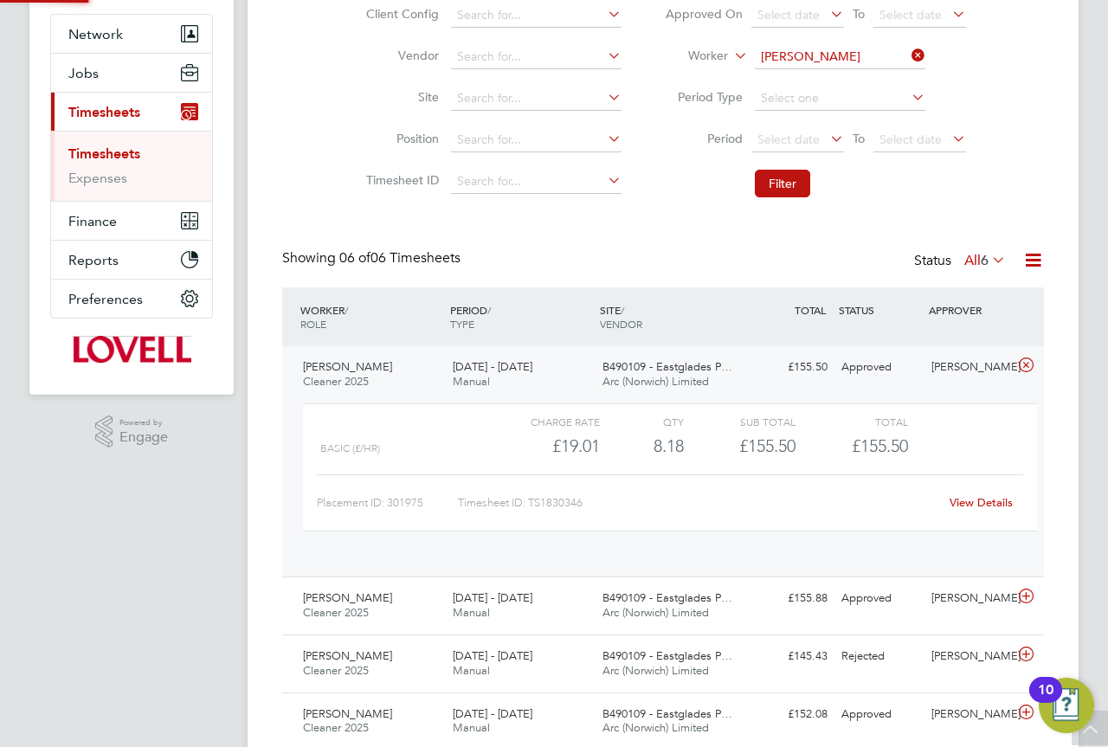
scroll to position [29, 169]
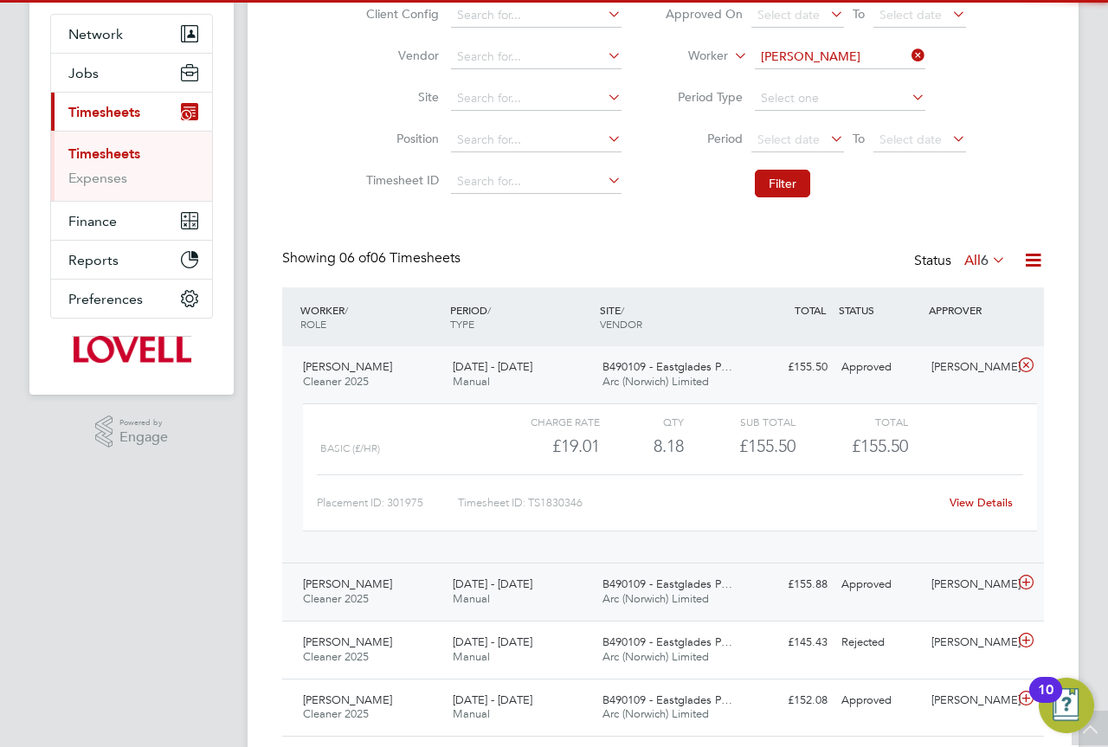
click at [565, 592] on div "13 - 19 Sep 2025 Manual" at bounding box center [521, 592] width 150 height 43
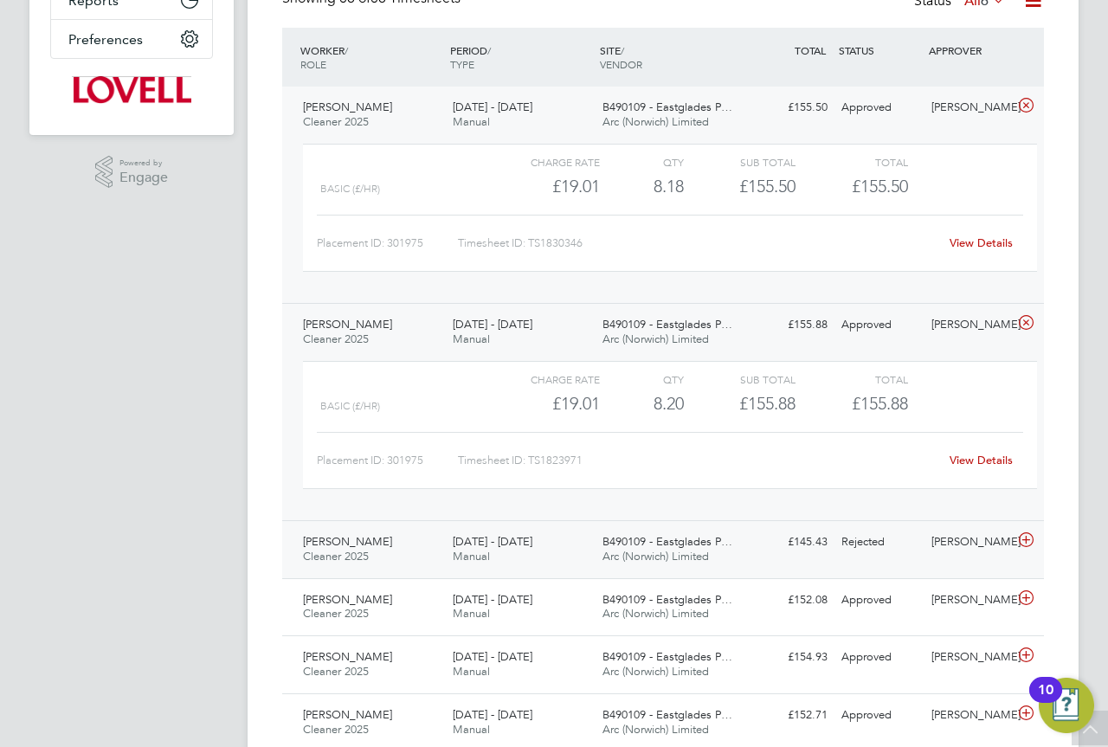
click at [788, 574] on div "Maurice Chimeura Cleaner 2025 13 - 19 Sep 2025 13 - 19 Sep 2025 Manual B490109 …" at bounding box center [663, 549] width 762 height 58
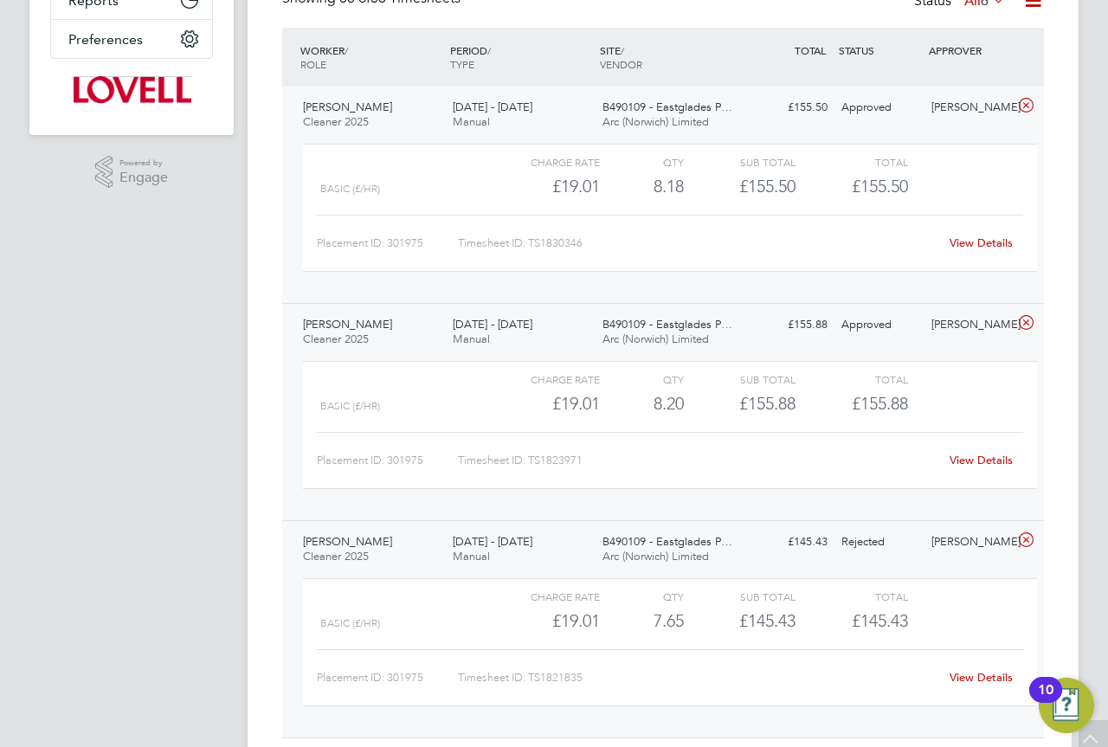
scroll to position [0, 0]
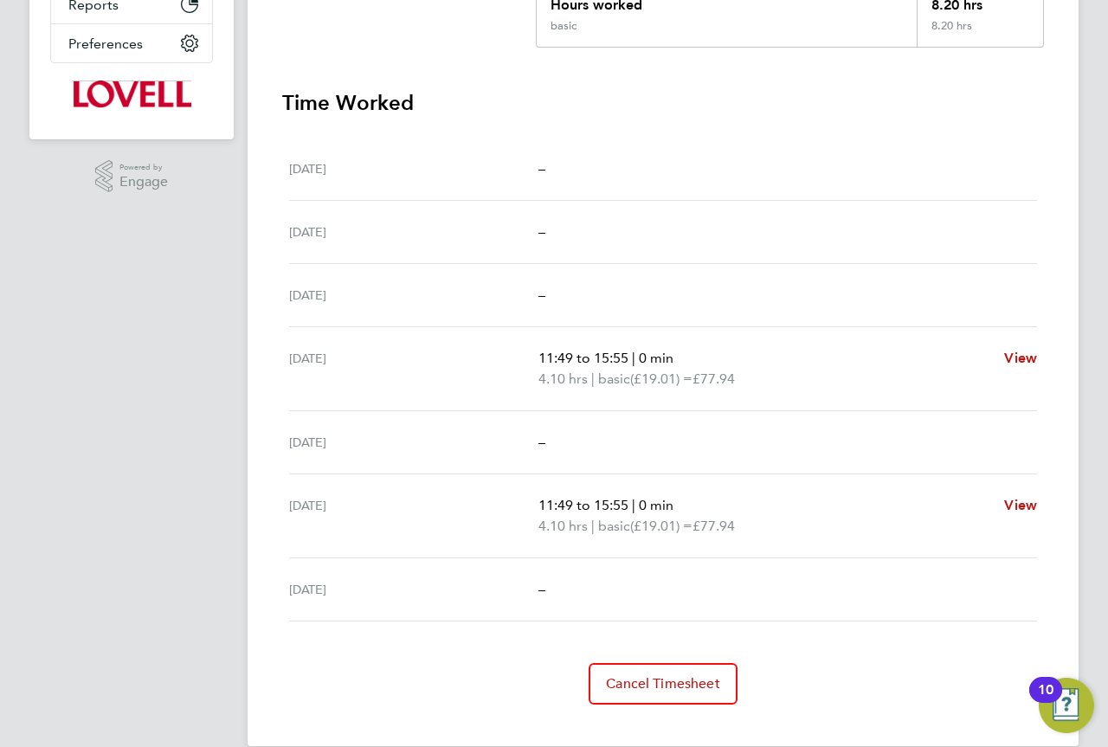
scroll to position [433, 0]
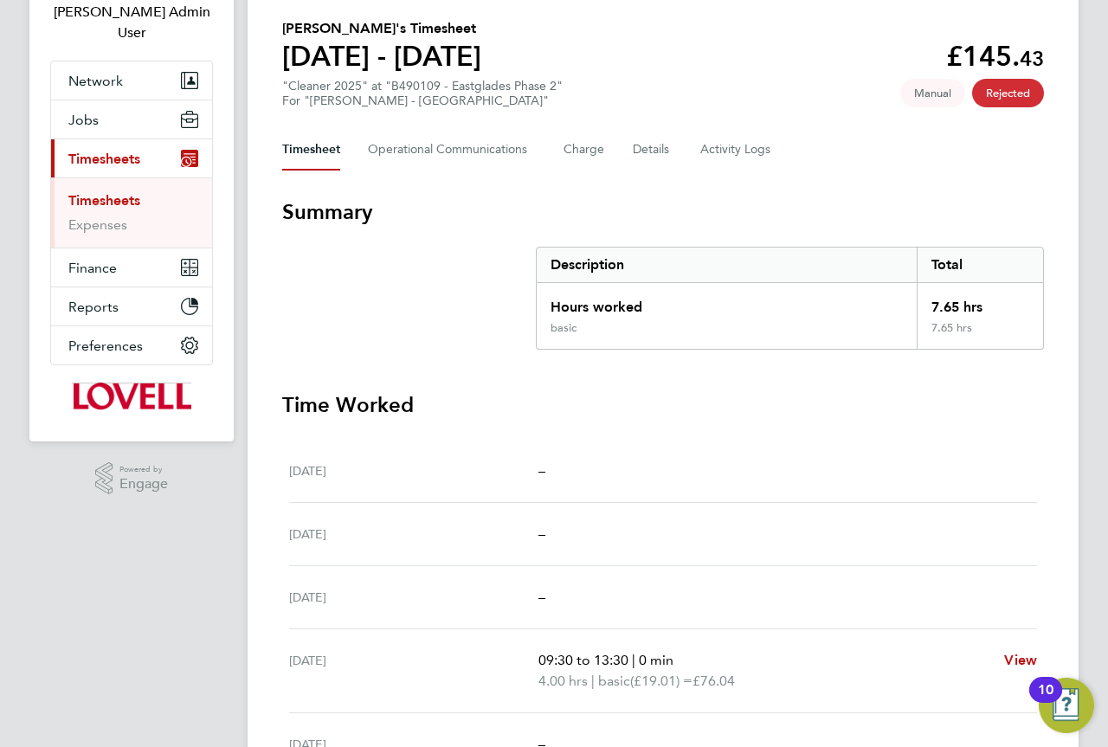
scroll to position [372, 0]
